Goal: Information Seeking & Learning: Understand process/instructions

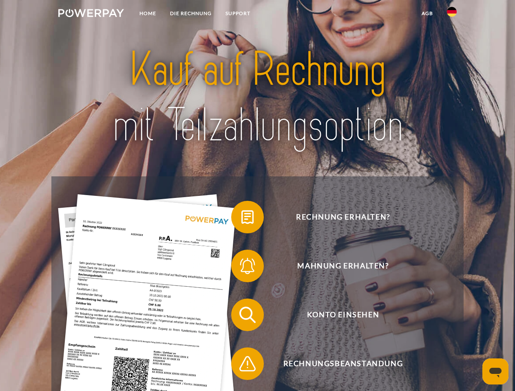
click at [91, 14] on img at bounding box center [91, 13] width 66 height 8
click at [452, 14] on img at bounding box center [452, 12] width 10 height 10
click at [427, 13] on link "agb" at bounding box center [427, 13] width 25 height 15
click at [241, 219] on span at bounding box center [235, 217] width 41 height 41
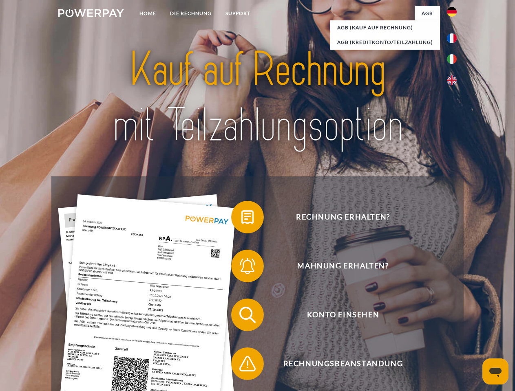
click at [241, 268] on span at bounding box center [235, 266] width 41 height 41
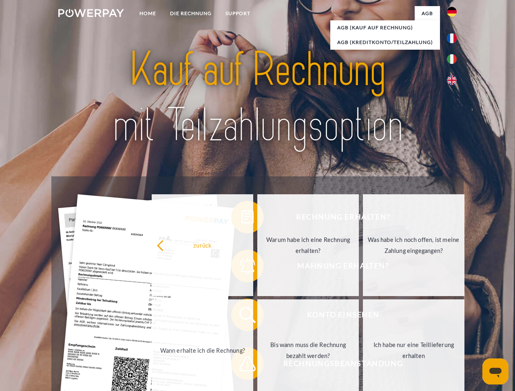
click at [257, 317] on link "Bis wann muss die Rechnung bezahlt werden?" at bounding box center [308, 351] width 102 height 102
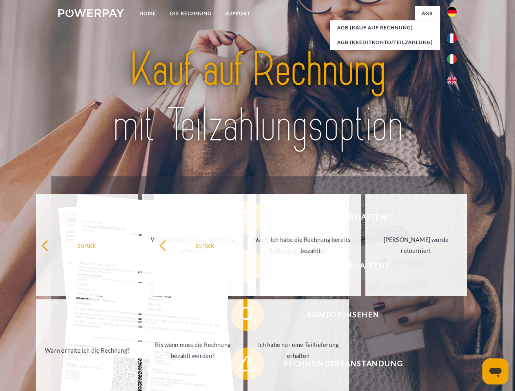
click at [241, 366] on span at bounding box center [235, 364] width 41 height 41
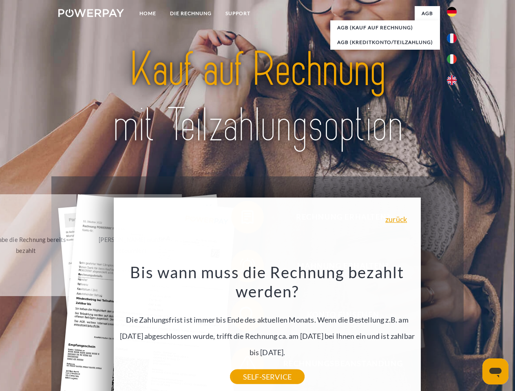
click at [495, 372] on icon "Messaging-Fenster öffnen" at bounding box center [495, 373] width 12 height 10
